Goal: Transaction & Acquisition: Book appointment/travel/reservation

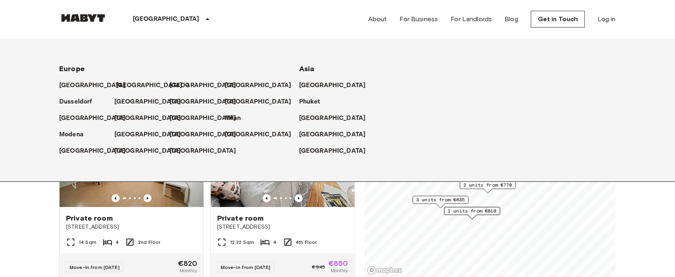
click at [130, 83] on p "[GEOGRAPHIC_DATA]" at bounding box center [149, 86] width 67 height 10
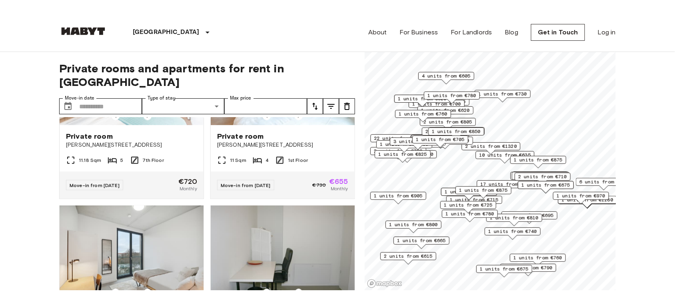
scroll to position [1333, 0]
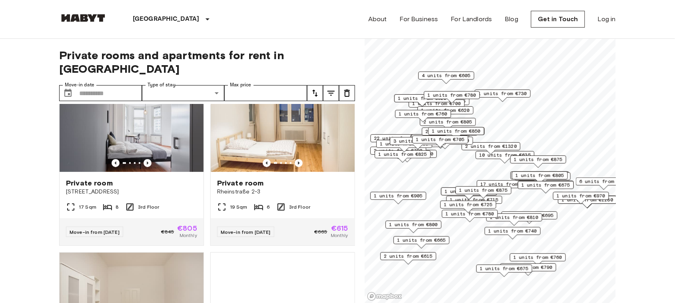
scroll to position [187, 0]
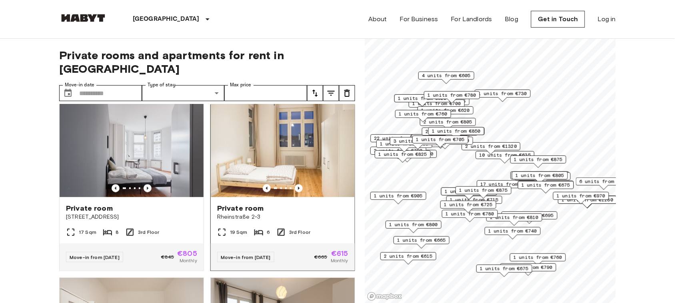
click at [290, 136] on img at bounding box center [283, 149] width 144 height 96
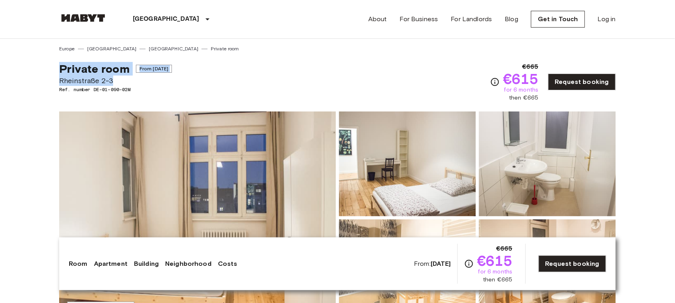
copy div "Private room From [DATE][GEOGRAPHIC_DATA][STREET_ADDRESS]"
drag, startPoint x: 58, startPoint y: 66, endPoint x: 151, endPoint y: 80, distance: 93.4
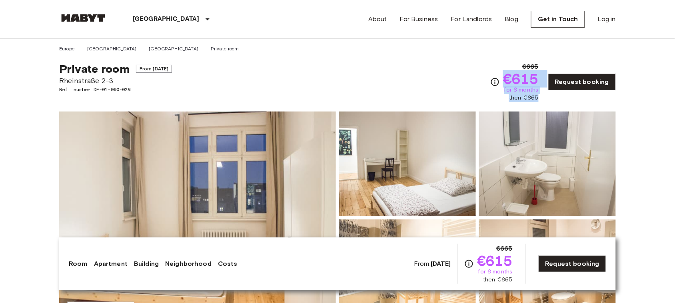
copy div "€615 for 6 months then €665"
drag, startPoint x: 508, startPoint y: 74, endPoint x: 543, endPoint y: 98, distance: 42.5
click at [543, 98] on div "€665 €615 for 6 months then €665 Request booking" at bounding box center [553, 82] width 126 height 40
